Goal: Find specific page/section: Locate item on page

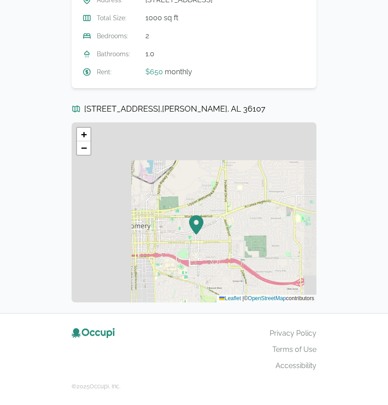
scroll to position [397, 0]
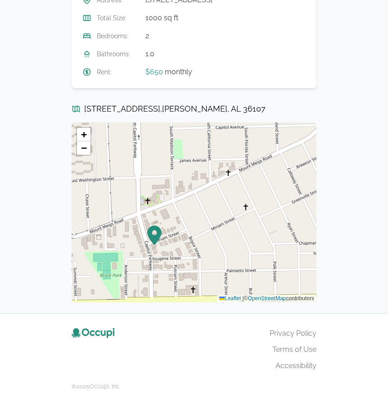
drag, startPoint x: 223, startPoint y: 181, endPoint x: 196, endPoint y: 348, distance: 169.2
click at [196, 348] on div "Share [STREET_ADDRESS] 2 beds • 1.0 baths • 1000 sq ft $ 650 / monthly Ex. tax,…" at bounding box center [194, 4] width 388 height 802
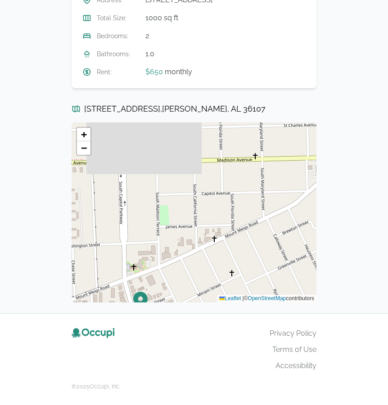
drag, startPoint x: 260, startPoint y: 227, endPoint x: 246, endPoint y: 294, distance: 68.1
click at [247, 294] on div "+ − Leaflet | © OpenStreetMap contributors" at bounding box center [194, 213] width 245 height 180
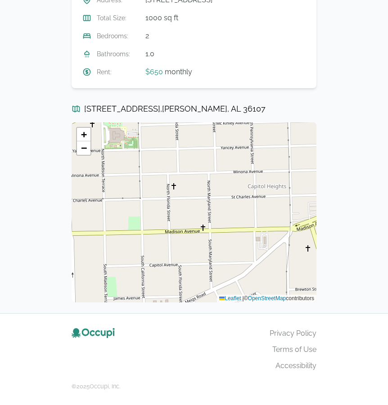
drag, startPoint x: 277, startPoint y: 216, endPoint x: 225, endPoint y: 287, distance: 87.3
click at [225, 287] on div "+ − Leaflet | © OpenStreetMap contributors" at bounding box center [194, 213] width 245 height 180
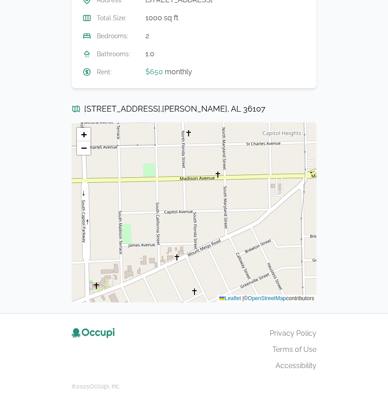
drag, startPoint x: 225, startPoint y: 287, endPoint x: 240, endPoint y: 235, distance: 53.5
click at [240, 235] on div "+ − Leaflet | © OpenStreetMap contributors" at bounding box center [194, 213] width 245 height 180
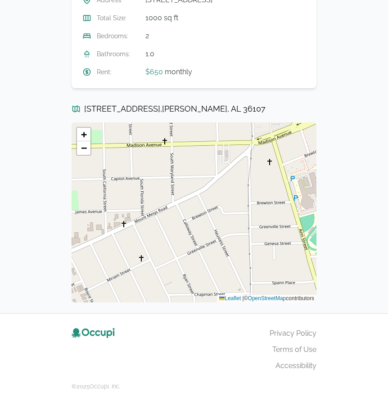
drag, startPoint x: 240, startPoint y: 241, endPoint x: 186, endPoint y: 207, distance: 63.0
click at [186, 208] on div "+ − Leaflet | © OpenStreetMap contributors" at bounding box center [194, 213] width 245 height 180
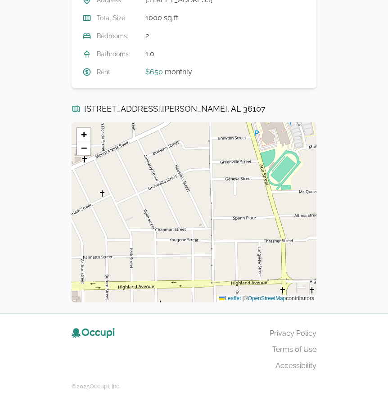
drag, startPoint x: 282, startPoint y: 221, endPoint x: 243, endPoint y: 156, distance: 75.8
click at [243, 156] on div "+ − Leaflet | © OpenStreetMap contributors" at bounding box center [194, 213] width 245 height 180
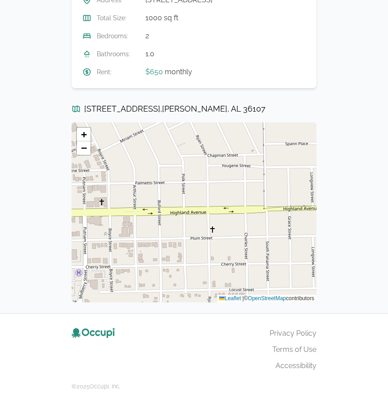
drag, startPoint x: 173, startPoint y: 241, endPoint x: 225, endPoint y: 166, distance: 91.0
click at [225, 166] on div "+ − Leaflet | © OpenStreetMap contributors" at bounding box center [194, 213] width 245 height 180
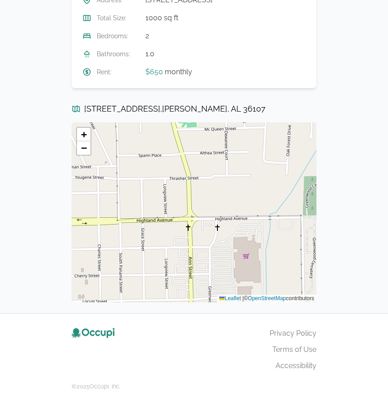
drag, startPoint x: 251, startPoint y: 232, endPoint x: 104, endPoint y: 243, distance: 147.7
click at [104, 243] on div "+ − Leaflet | © OpenStreetMap contributors" at bounding box center [194, 213] width 245 height 180
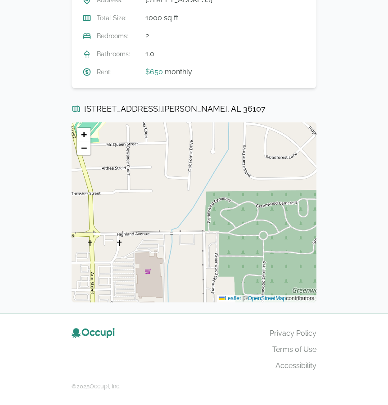
drag, startPoint x: 260, startPoint y: 237, endPoint x: 163, endPoint y: 253, distance: 98.6
click at [163, 253] on div "+ − Leaflet | © OpenStreetMap contributors" at bounding box center [194, 213] width 245 height 180
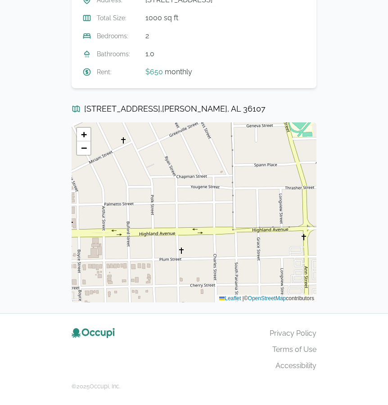
drag, startPoint x: 109, startPoint y: 249, endPoint x: 345, endPoint y: 242, distance: 235.7
click at [345, 242] on div "Share [STREET_ADDRESS] 2 beds • 1.0 baths • 1000 sq ft $ 650 / monthly Ex. tax,…" at bounding box center [194, 4] width 388 height 802
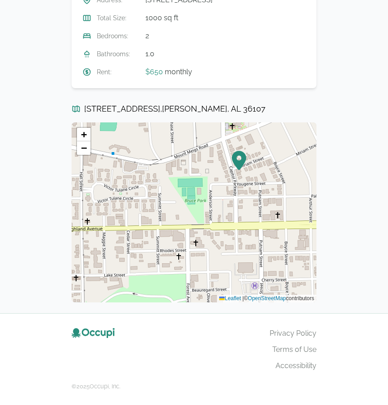
drag, startPoint x: 119, startPoint y: 237, endPoint x: 303, endPoint y: 230, distance: 183.5
click at [303, 230] on div "+ − Leaflet | © OpenStreetMap contributors" at bounding box center [194, 213] width 245 height 180
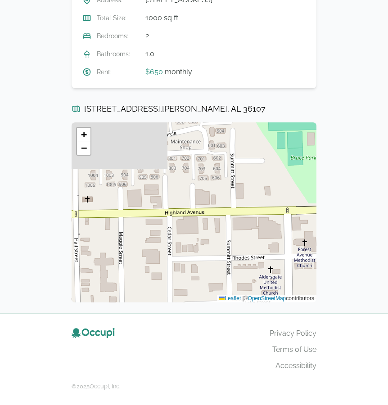
drag, startPoint x: 86, startPoint y: 211, endPoint x: 218, endPoint y: 211, distance: 132.4
click at [218, 211] on div "+ − Leaflet | © OpenStreetMap contributors" at bounding box center [194, 213] width 245 height 180
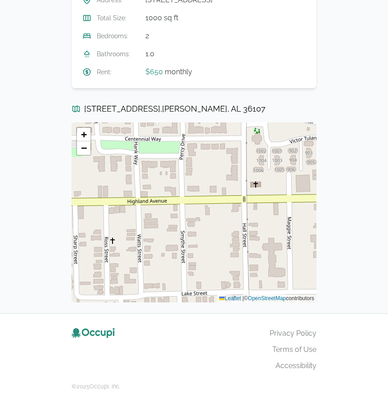
drag, startPoint x: 113, startPoint y: 215, endPoint x: 279, endPoint y: 199, distance: 167.0
click at [279, 199] on div "+ − Leaflet | © OpenStreetMap contributors" at bounding box center [194, 213] width 245 height 180
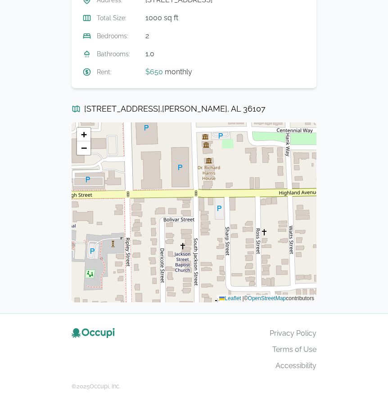
drag, startPoint x: 145, startPoint y: 199, endPoint x: 297, endPoint y: 190, distance: 152.1
click at [297, 190] on div "+ − Leaflet | © OpenStreetMap contributors" at bounding box center [194, 213] width 245 height 180
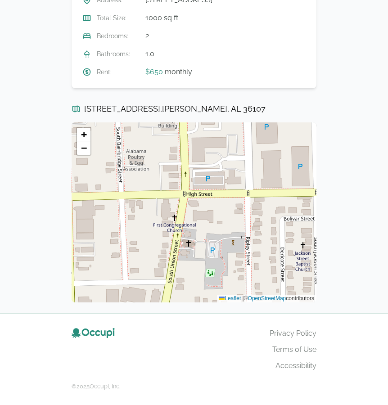
drag, startPoint x: 156, startPoint y: 200, endPoint x: 276, endPoint y: 199, distance: 120.3
click at [276, 199] on div "+ − Leaflet | © OpenStreetMap contributors" at bounding box center [194, 213] width 245 height 180
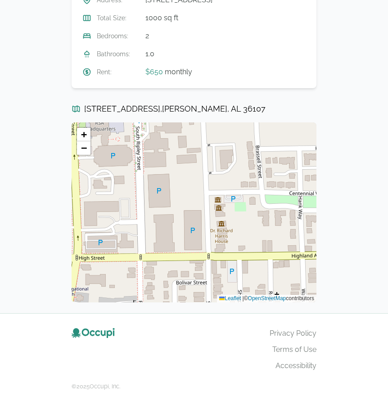
drag, startPoint x: 300, startPoint y: 213, endPoint x: 191, endPoint y: 276, distance: 125.2
click at [191, 276] on div "+ − Leaflet | © OpenStreetMap contributors" at bounding box center [194, 213] width 245 height 180
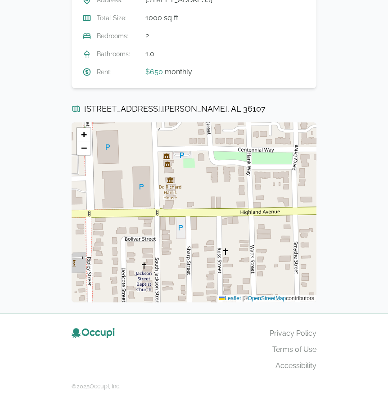
drag, startPoint x: 267, startPoint y: 270, endPoint x: 216, endPoint y: 227, distance: 66.5
click at [216, 227] on div "+ − Leaflet | © OpenStreetMap contributors" at bounding box center [194, 213] width 245 height 180
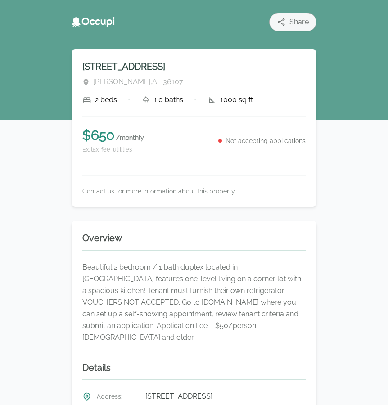
scroll to position [0, 0]
